Goal: Register for event/course

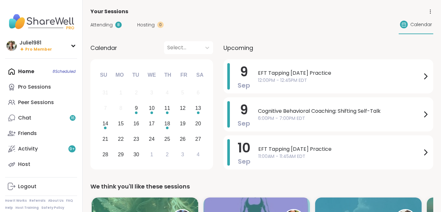
click at [26, 71] on div "Home 8 Scheduled Pro Sessions Peer Sessions Chat 16 Friends Activity 9 + Host" at bounding box center [41, 118] width 72 height 108
click at [23, 117] on div "Chat 16" at bounding box center [24, 117] width 13 height 7
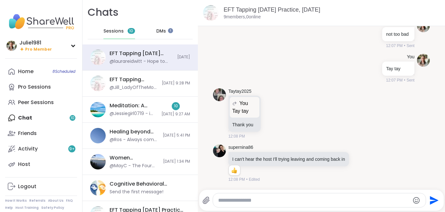
click at [163, 31] on span "DMs" at bounding box center [161, 31] width 10 height 6
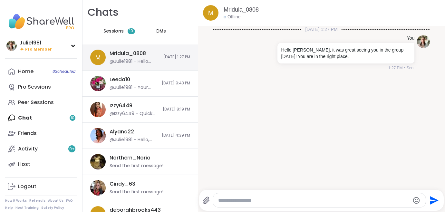
click at [142, 60] on div "@Julie1981 - Hello [PERSON_NAME], it was great seeing you in the group [DATE]! …" at bounding box center [135, 61] width 50 height 6
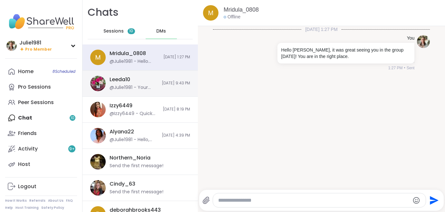
click at [137, 83] on div "Leeda10 @Julie1981 - Your very welcome!" at bounding box center [134, 83] width 48 height 15
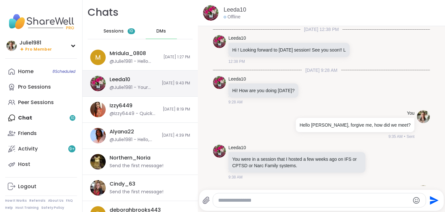
scroll to position [692, 0]
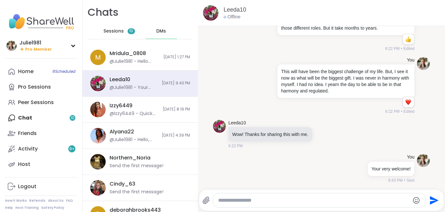
click at [115, 31] on span "Sessions" at bounding box center [114, 31] width 20 height 6
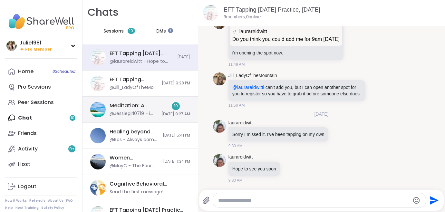
click at [139, 110] on div "Meditation: A Happy Place Getaway In Your Mind, [DATE] @Jessiegirl0719 - i apol…" at bounding box center [134, 109] width 48 height 15
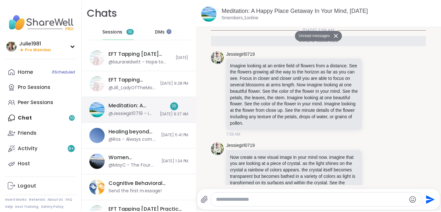
scroll to position [774, 0]
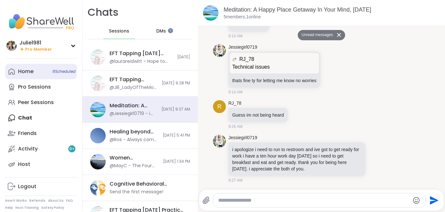
click at [29, 72] on div "Home 8 Scheduled" at bounding box center [25, 71] width 15 height 7
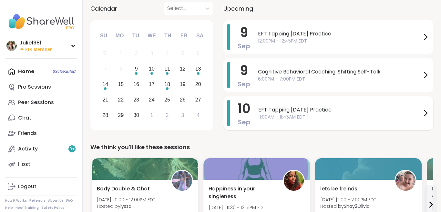
scroll to position [101, 0]
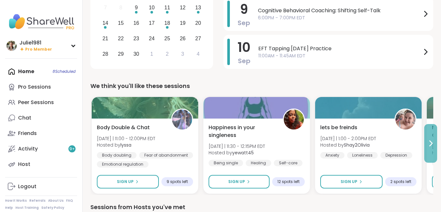
click at [429, 144] on icon at bounding box center [430, 144] width 8 height 8
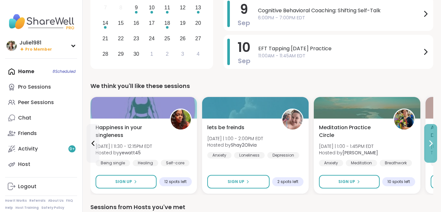
click at [429, 144] on icon at bounding box center [430, 144] width 8 height 8
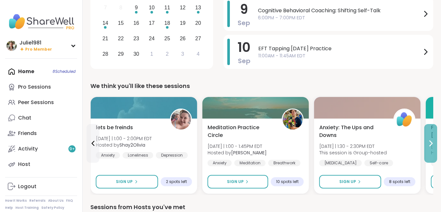
click at [429, 144] on icon at bounding box center [430, 144] width 8 height 8
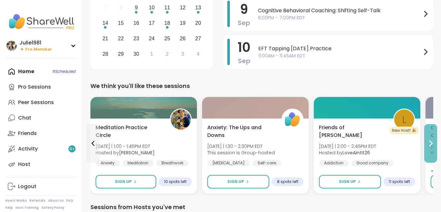
click at [429, 144] on icon at bounding box center [430, 144] width 8 height 8
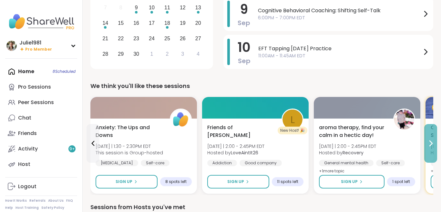
click at [429, 144] on icon at bounding box center [430, 144] width 8 height 8
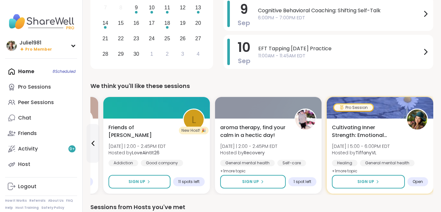
click at [429, 144] on div "Cultivating Inner Strength: Emotional Regulation [DATE] | 5:00 - 6:00PM EDT Hos…" at bounding box center [379, 156] width 106 height 75
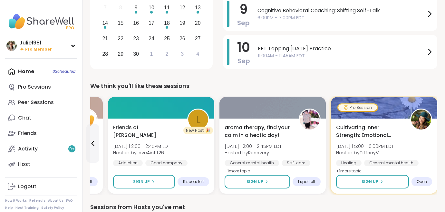
click at [230, 86] on div "We think you'll like these sessions" at bounding box center [263, 86] width 347 height 9
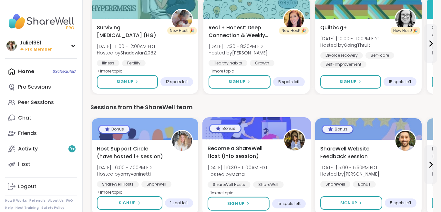
scroll to position [384, 0]
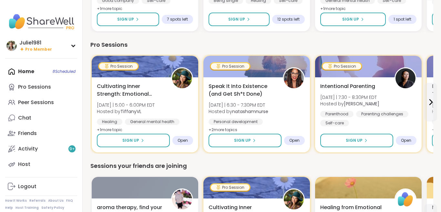
click at [28, 74] on div "Home 8 Scheduled Pro Sessions Peer Sessions Chat Friends Activity 9 + Host" at bounding box center [41, 118] width 72 height 108
click at [29, 71] on div "Home 8 Scheduled Pro Sessions Peer Sessions Chat Friends Activity 9 + Host" at bounding box center [41, 118] width 72 height 108
